Goal: Information Seeking & Learning: Learn about a topic

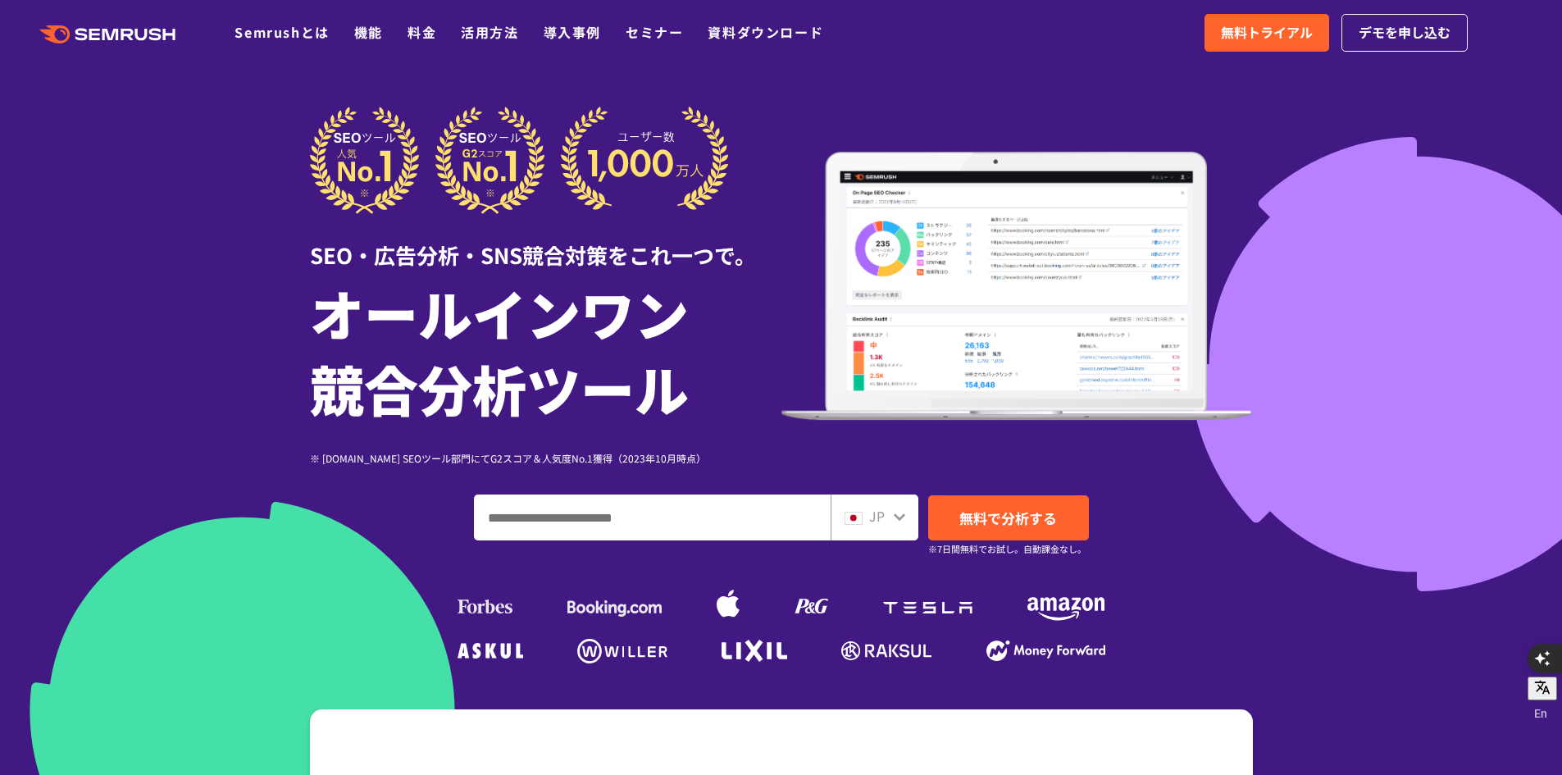
click at [679, 527] on input "ドメイン、キーワードまたはURLを入力してください" at bounding box center [652, 517] width 355 height 44
type input "**********"
click at [967, 519] on span "無料で分析する" at bounding box center [1008, 518] width 98 height 21
click at [880, 522] on span "JP" at bounding box center [877, 516] width 16 height 20
click at [894, 516] on icon at bounding box center [899, 516] width 13 height 13
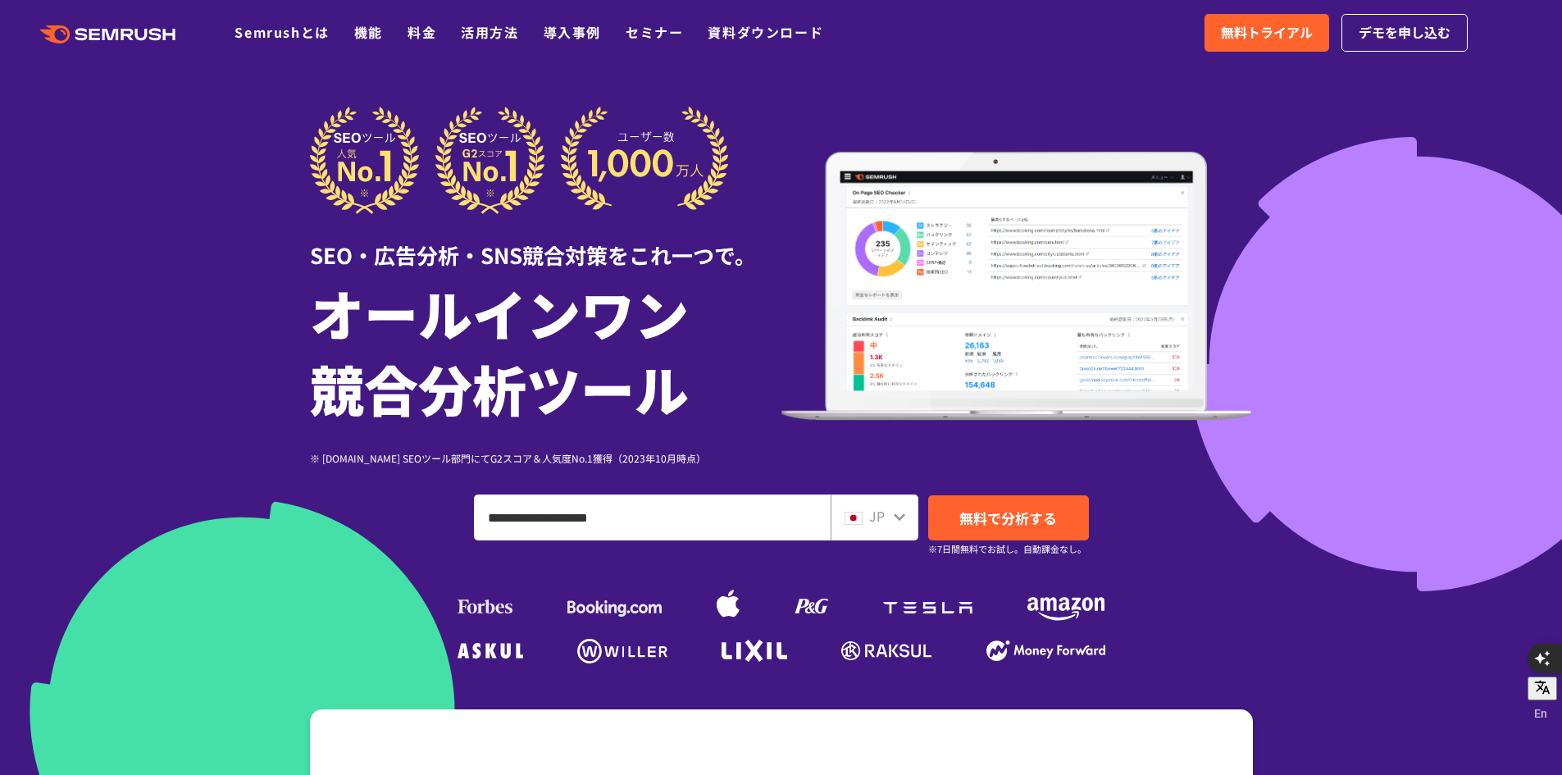
click at [903, 515] on icon at bounding box center [899, 516] width 11 height 7
click at [905, 518] on icon at bounding box center [899, 516] width 13 height 13
click at [897, 532] on div "JP" at bounding box center [875, 517] width 88 height 46
click at [897, 522] on icon at bounding box center [899, 516] width 13 height 13
click at [897, 530] on div "JP" at bounding box center [875, 517] width 88 height 46
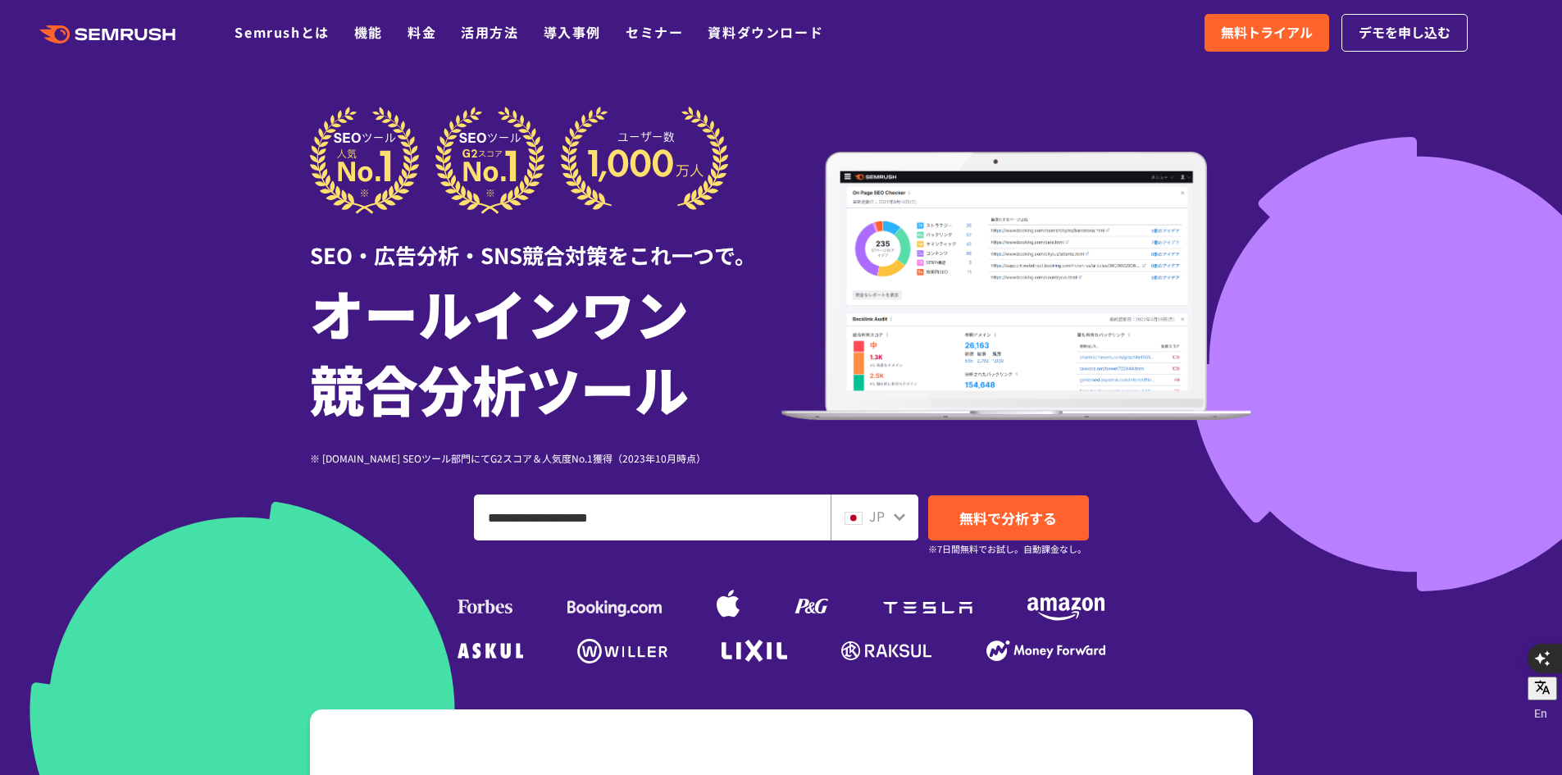
click at [897, 530] on div "JP" at bounding box center [875, 517] width 88 height 46
